Goal: Navigation & Orientation: Find specific page/section

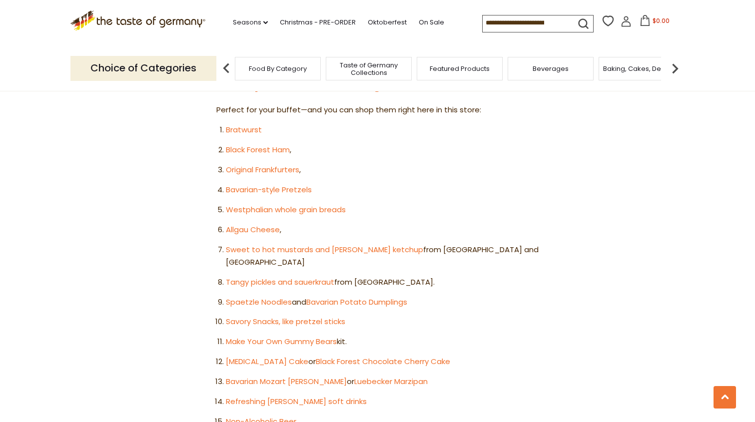
scroll to position [583, 0]
click at [280, 184] on link "Bavarian-style Pretzels" at bounding box center [269, 189] width 86 height 10
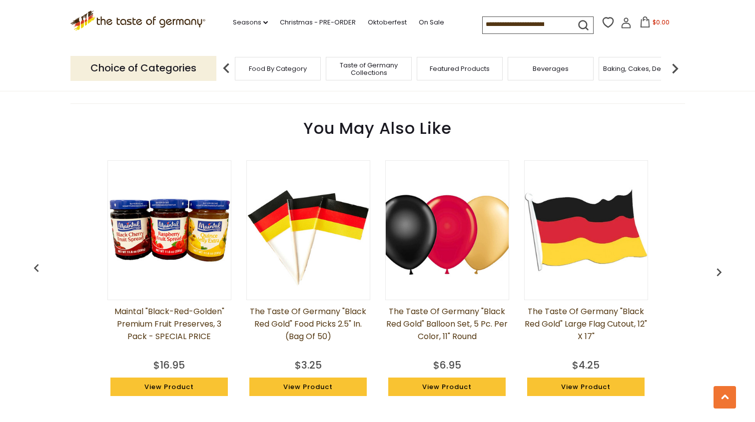
scroll to position [705, 0]
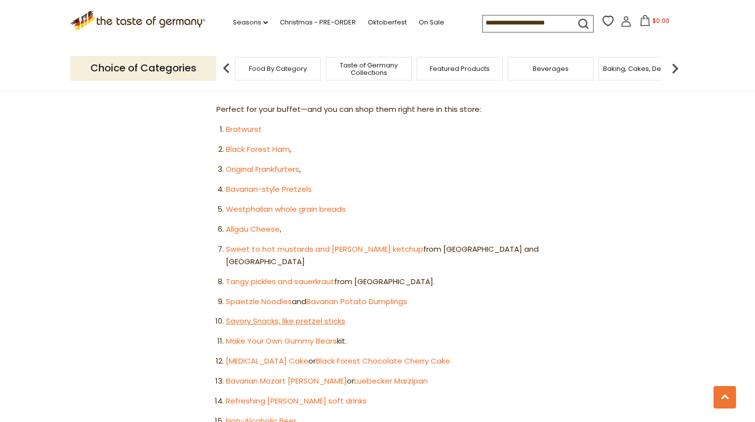
click at [240, 316] on link "Savory Snacks, like pretzel sticks" at bounding box center [285, 321] width 119 height 10
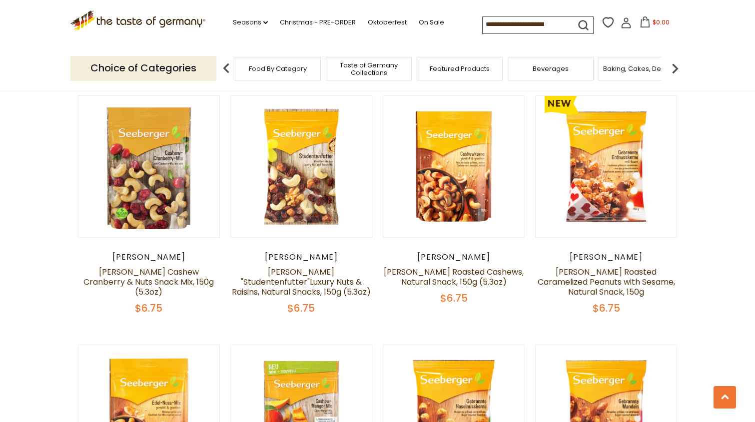
scroll to position [812, 0]
